Goal: Navigation & Orientation: Find specific page/section

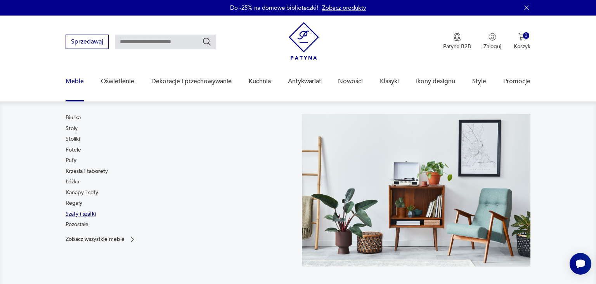
click at [84, 213] on link "Szafy i szafki" at bounding box center [81, 214] width 30 height 8
click at [73, 223] on link "Pozostałe" at bounding box center [77, 224] width 23 height 8
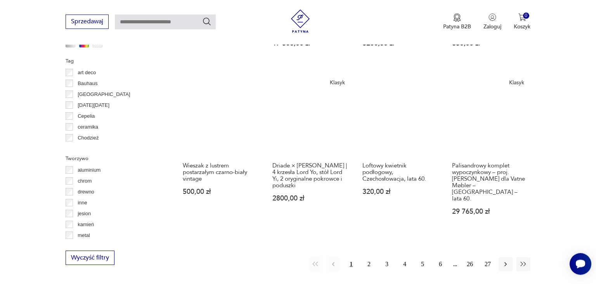
scroll to position [739, 0]
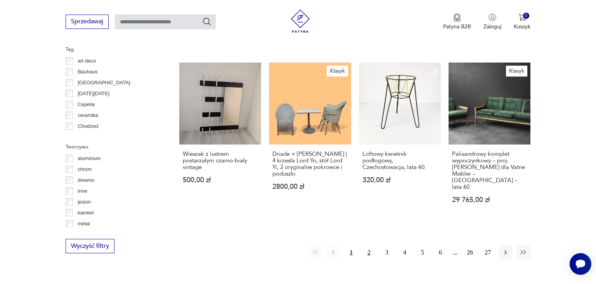
click at [367, 245] on button "2" at bounding box center [369, 252] width 14 height 14
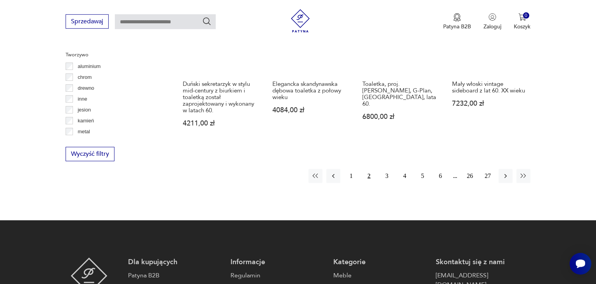
scroll to position [862, 0]
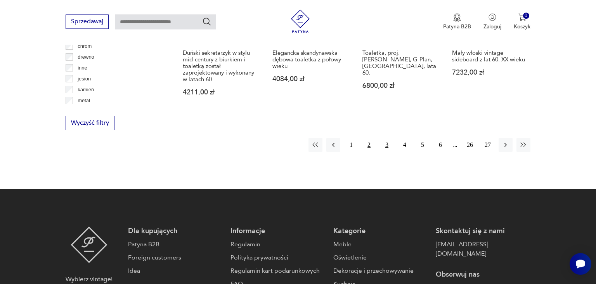
click at [388, 140] on button "3" at bounding box center [387, 145] width 14 height 14
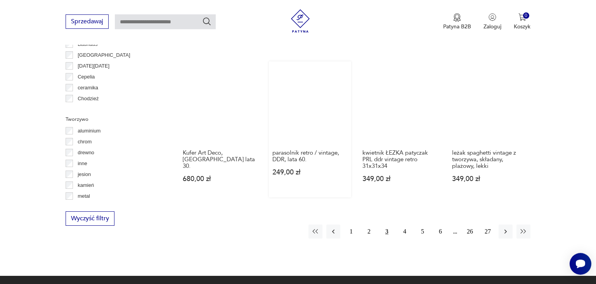
scroll to position [779, 0]
